Goal: Task Accomplishment & Management: Use online tool/utility

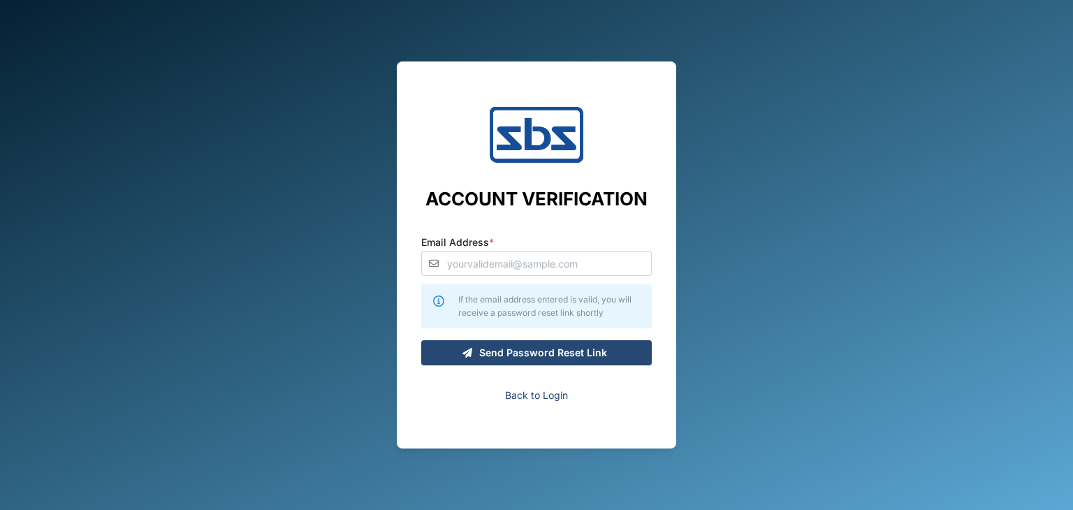
click at [548, 395] on link "Back to Login" at bounding box center [536, 395] width 63 height 15
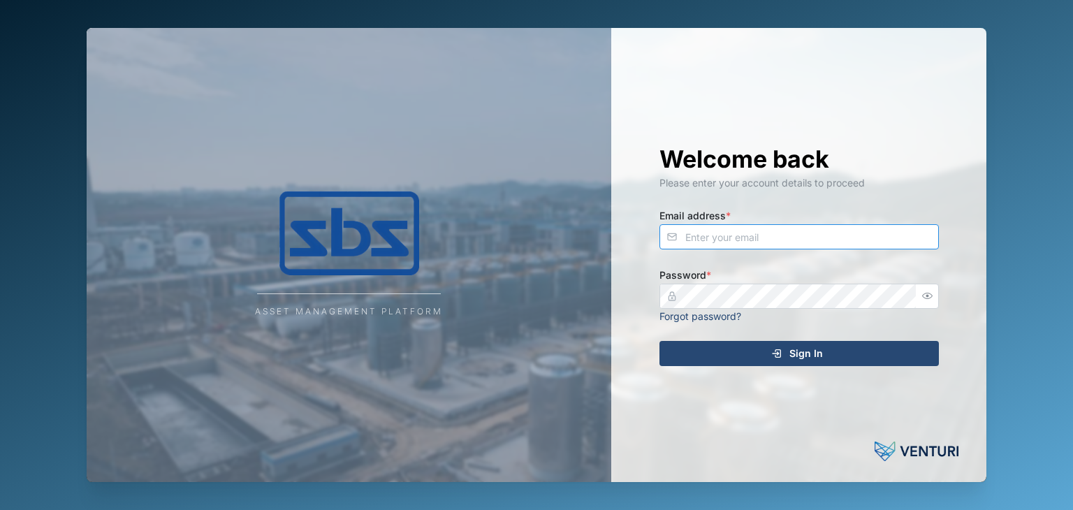
type input "[EMAIL_ADDRESS][DOMAIN_NAME]"
click at [796, 358] on span "Sign In" at bounding box center [806, 354] width 34 height 24
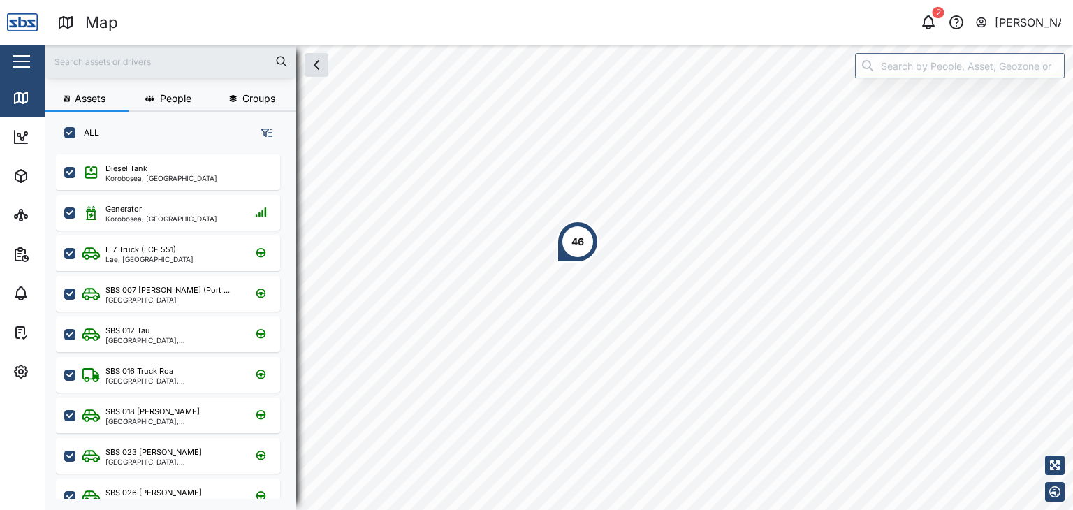
scroll to position [338, 218]
click at [97, 59] on input "text" at bounding box center [170, 61] width 235 height 21
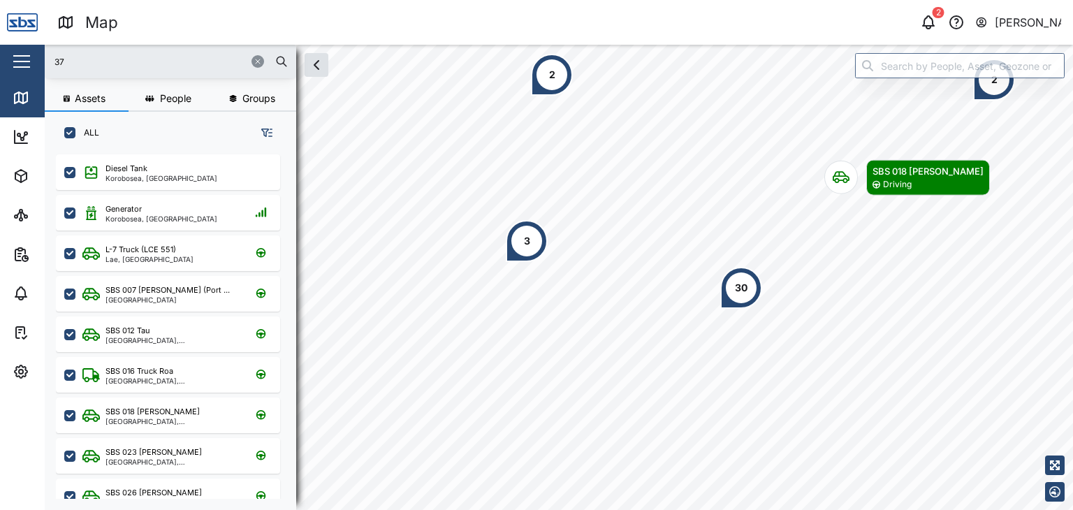
type input "37"
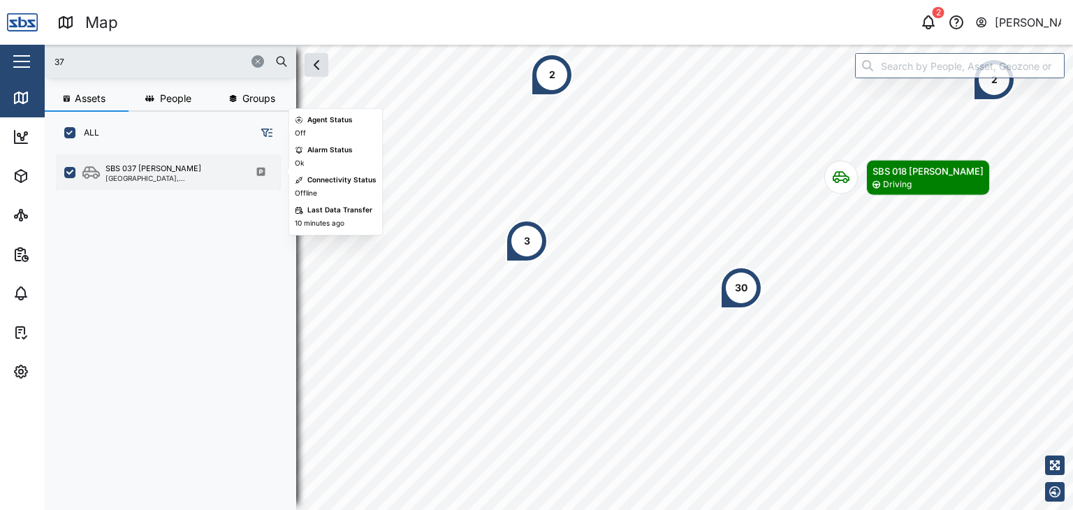
click at [170, 169] on div "SBS 037 [PERSON_NAME]" at bounding box center [171, 169] width 133 height 12
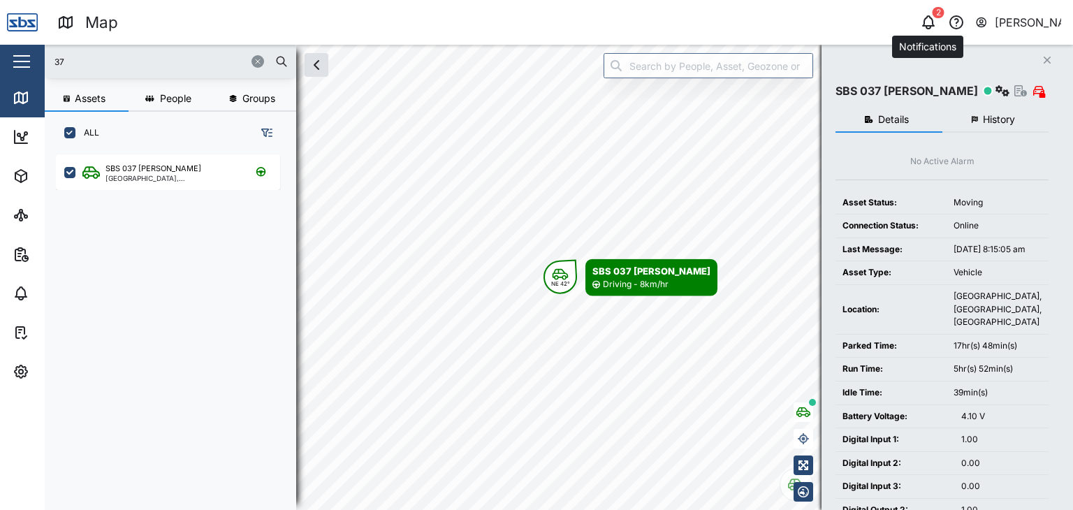
click at [935, 24] on icon "button" at bounding box center [928, 22] width 17 height 17
